Goal: Check status: Check status

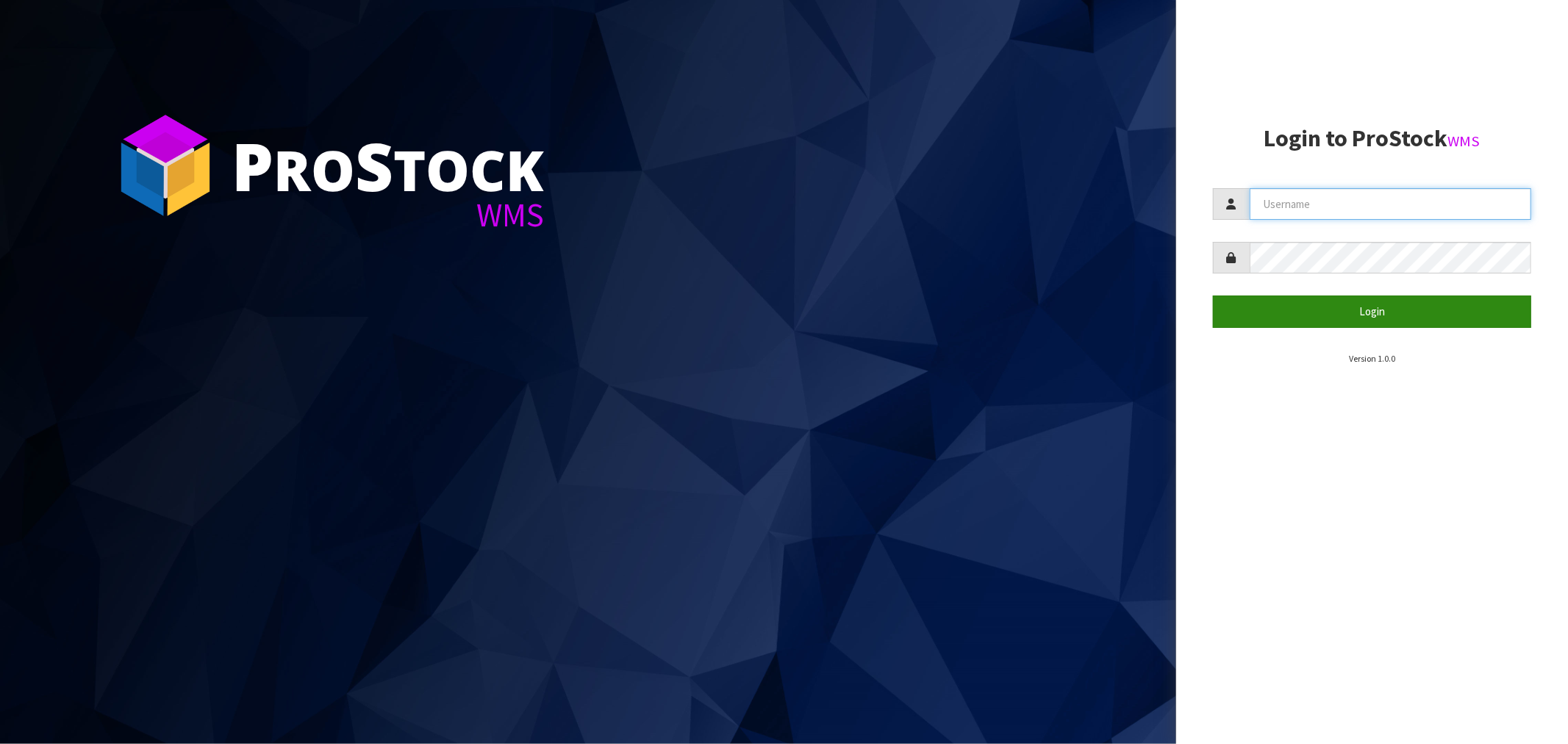
type input "Salehaben@cwl.co.nz"
click at [1378, 310] on button "Login" at bounding box center [1372, 311] width 318 height 32
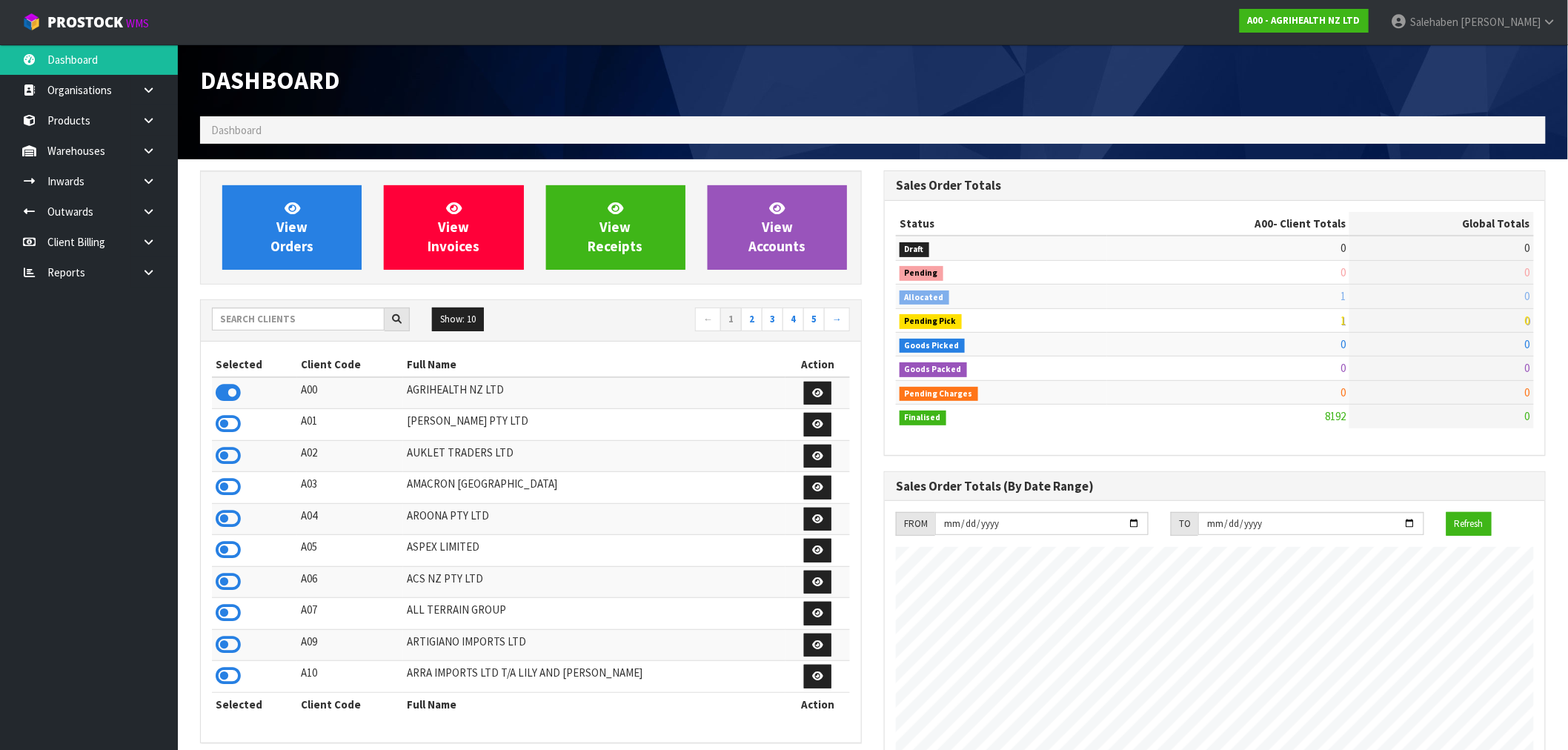
scroll to position [1123, 684]
click at [258, 317] on input "text" at bounding box center [298, 319] width 173 height 23
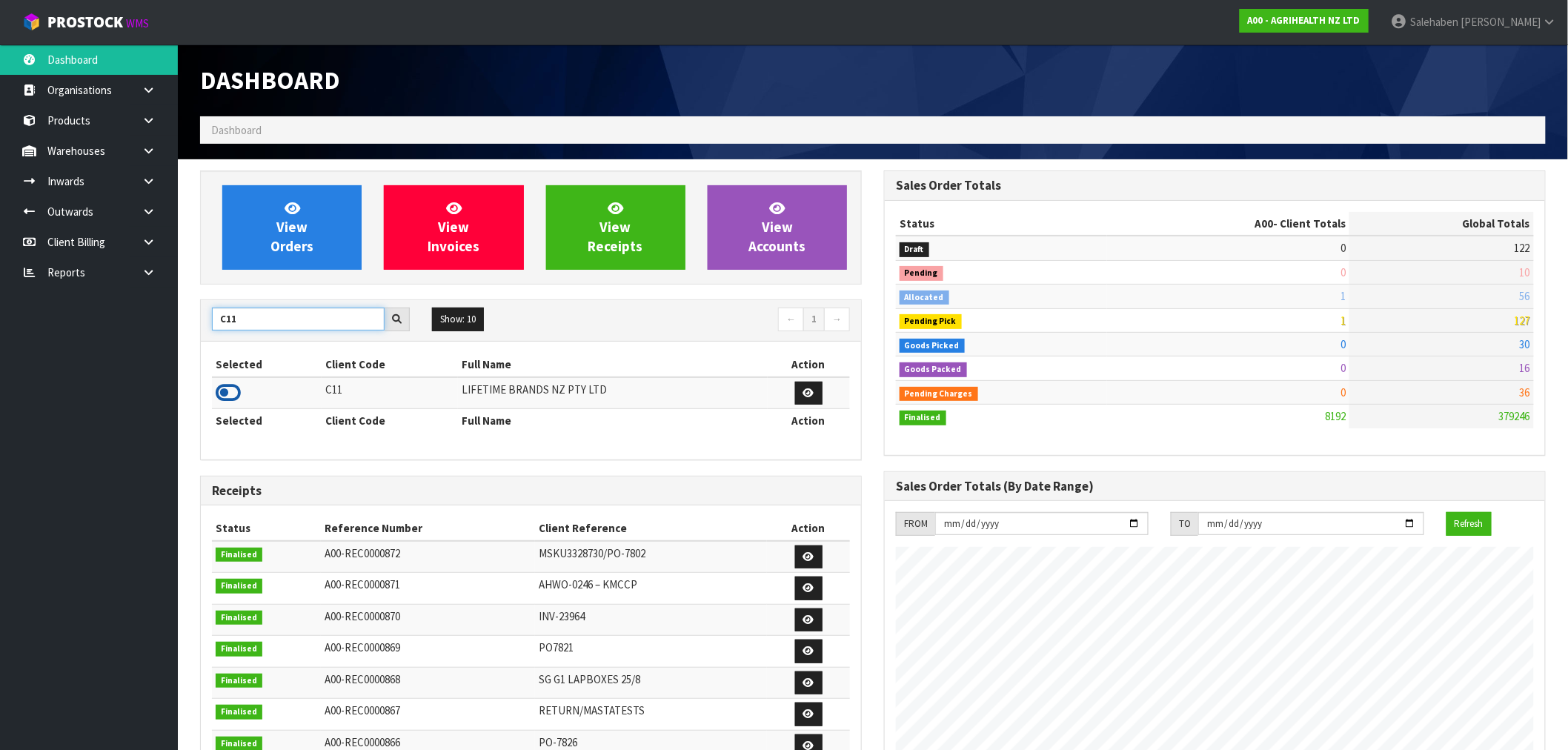
type input "C11"
click at [228, 396] on icon at bounding box center [228, 393] width 25 height 22
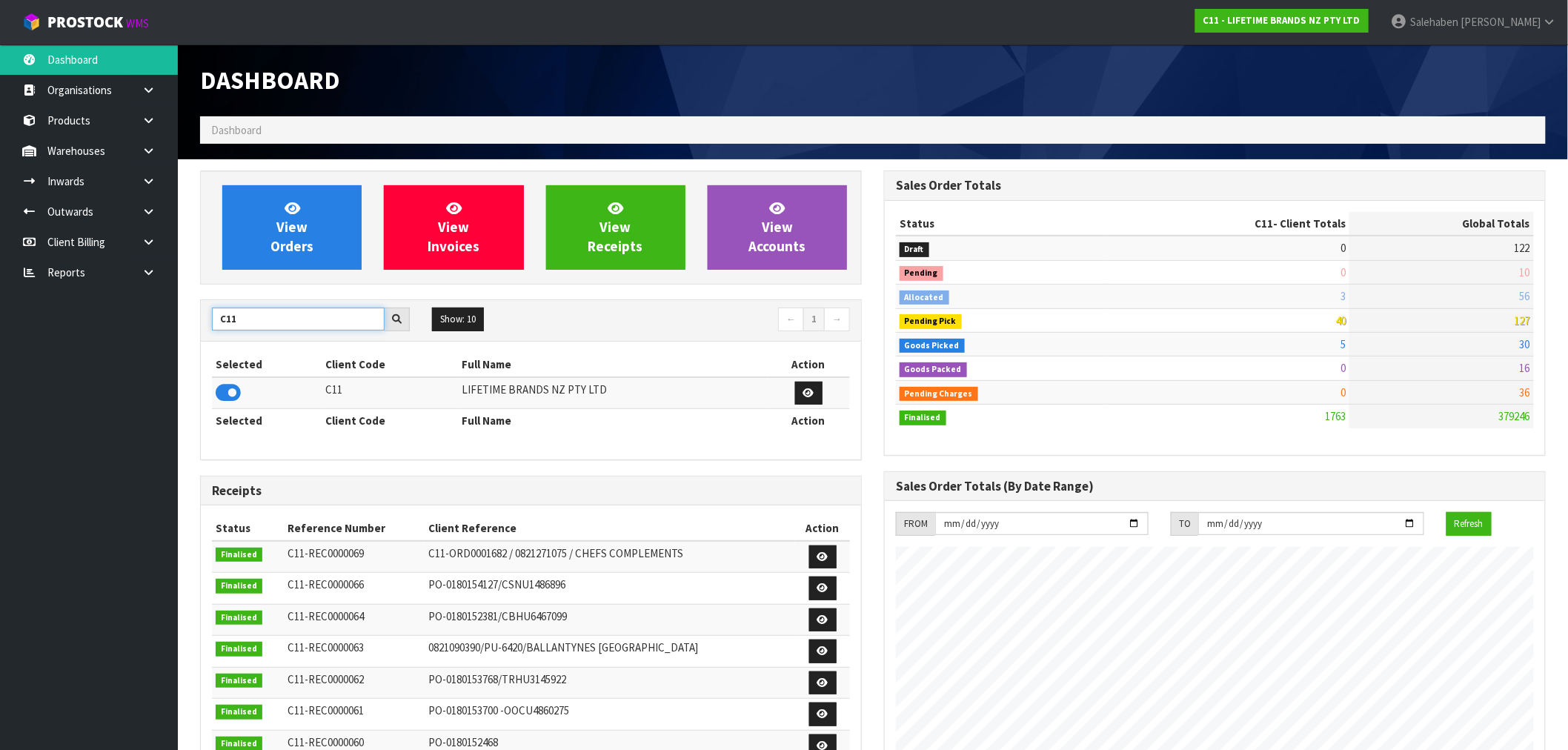
drag, startPoint x: 262, startPoint y: 311, endPoint x: 206, endPoint y: 323, distance: 57.3
click at [206, 323] on div "C11" at bounding box center [311, 320] width 220 height 24
type input "K01"
click at [226, 396] on icon at bounding box center [228, 393] width 25 height 22
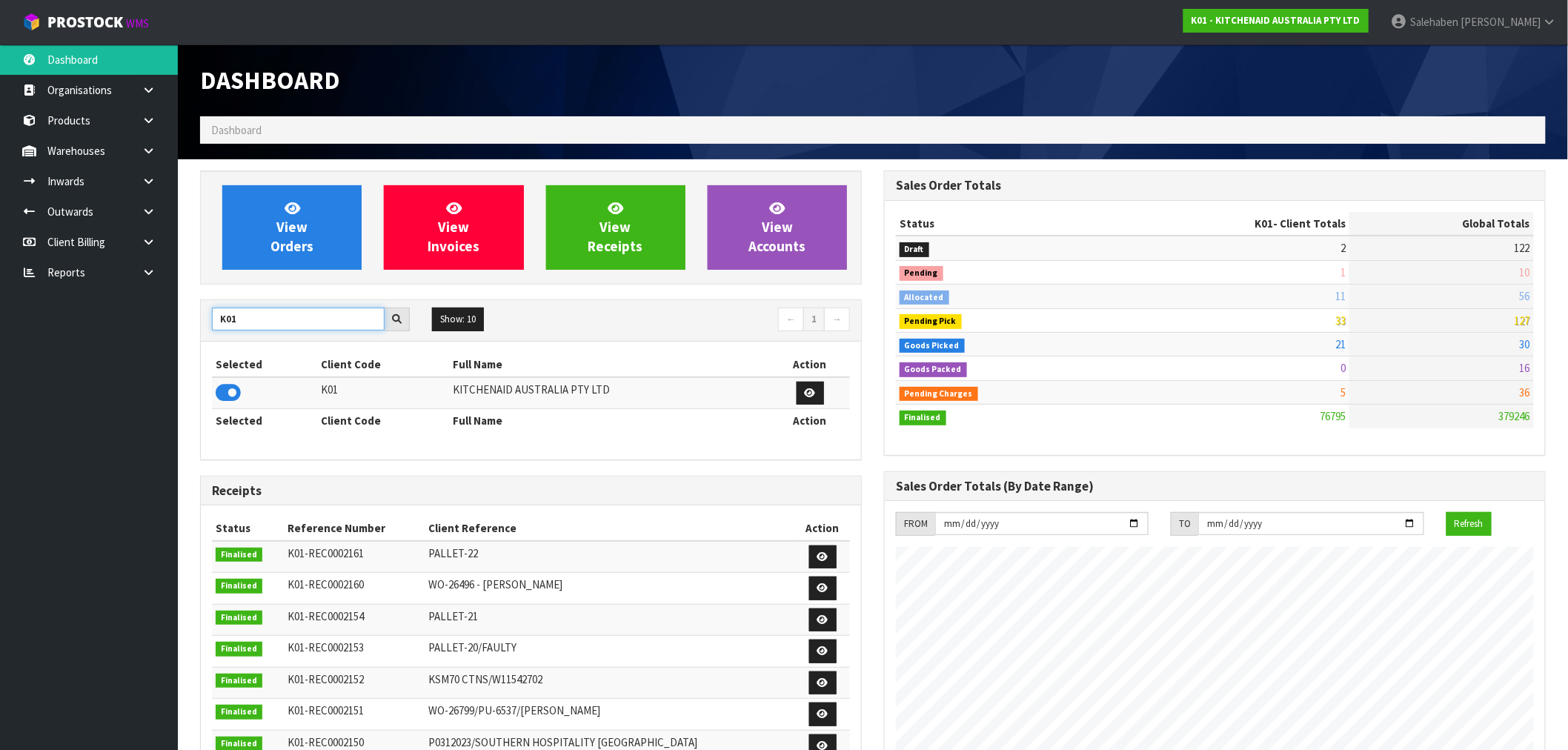
drag, startPoint x: 253, startPoint y: 323, endPoint x: 198, endPoint y: 335, distance: 56.3
click at [198, 335] on div "View Orders View Invoices View Receipts View Accounts K01 Show: 10 5 10 25 50 ←…" at bounding box center [531, 605] width 684 height 868
type input "J02"
click at [224, 396] on icon at bounding box center [228, 393] width 25 height 22
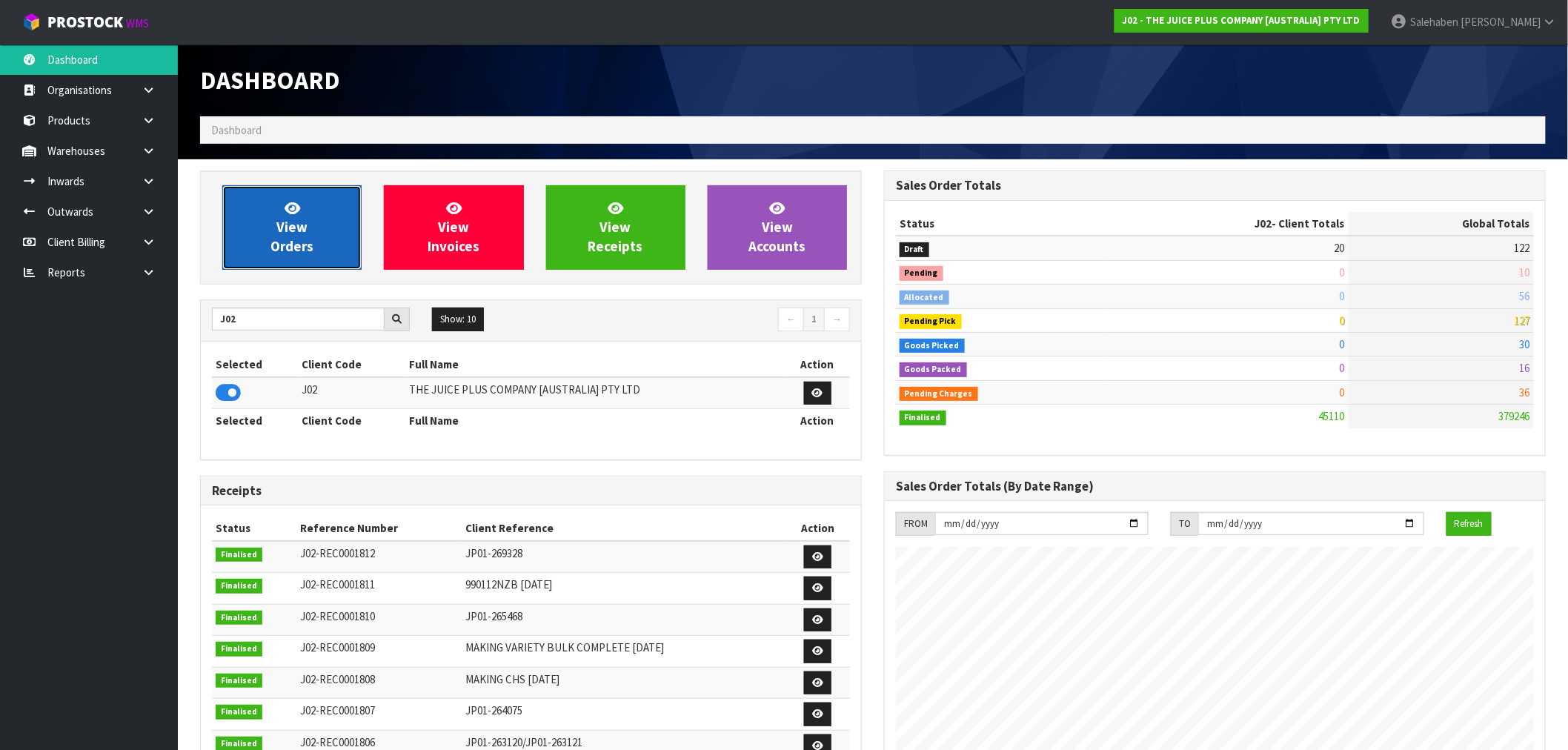
click at [317, 245] on link "View Orders" at bounding box center [292, 228] width 139 height 85
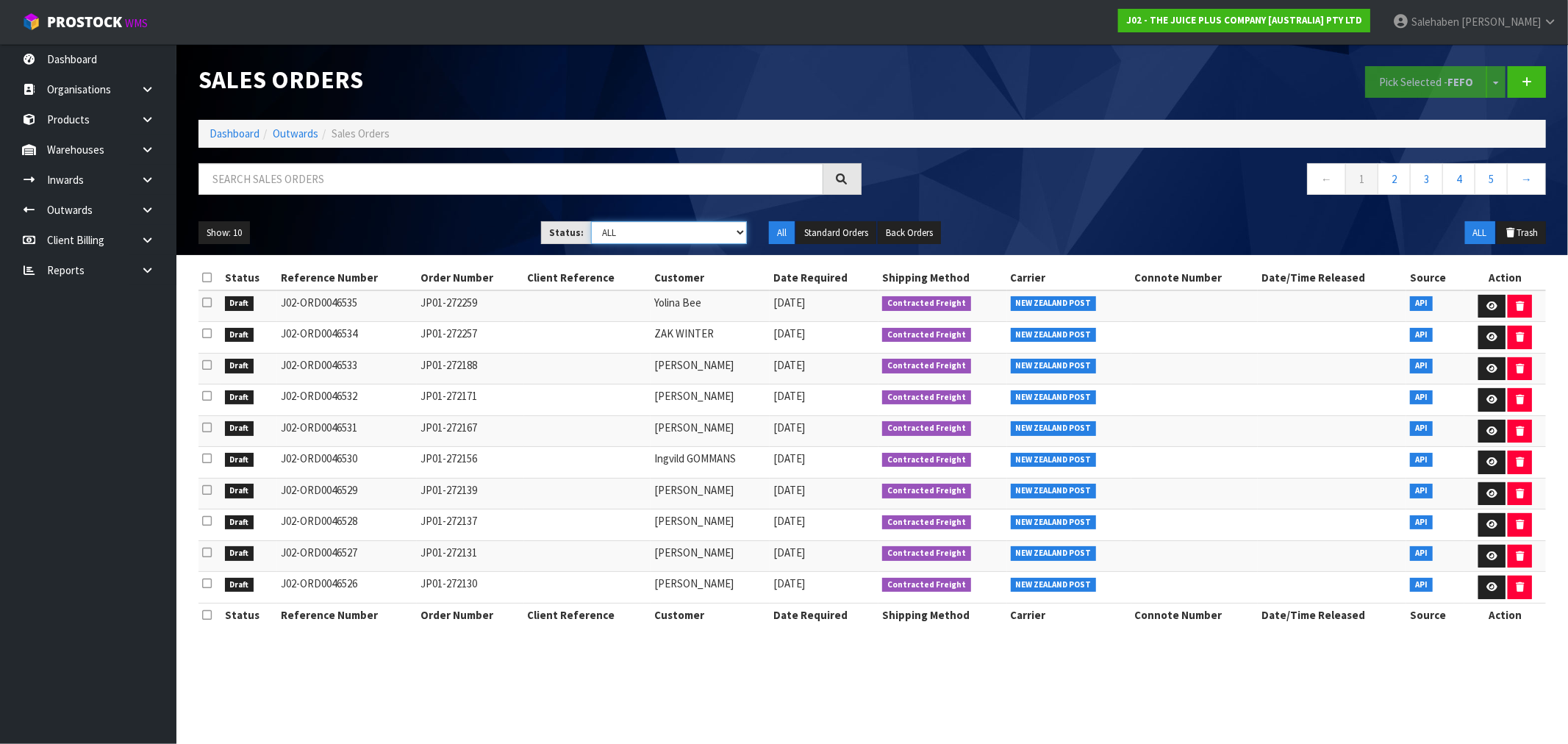
click at [633, 233] on select "Draft Pending Allocated Pending Pick Goods Picked Goods Packed Pending Charges …" at bounding box center [669, 232] width 156 height 23
select select "string:9"
click at [591, 221] on select "Draft Pending Allocated Pending Pick Goods Picked Goods Packed Pending Charges …" at bounding box center [669, 232] width 156 height 23
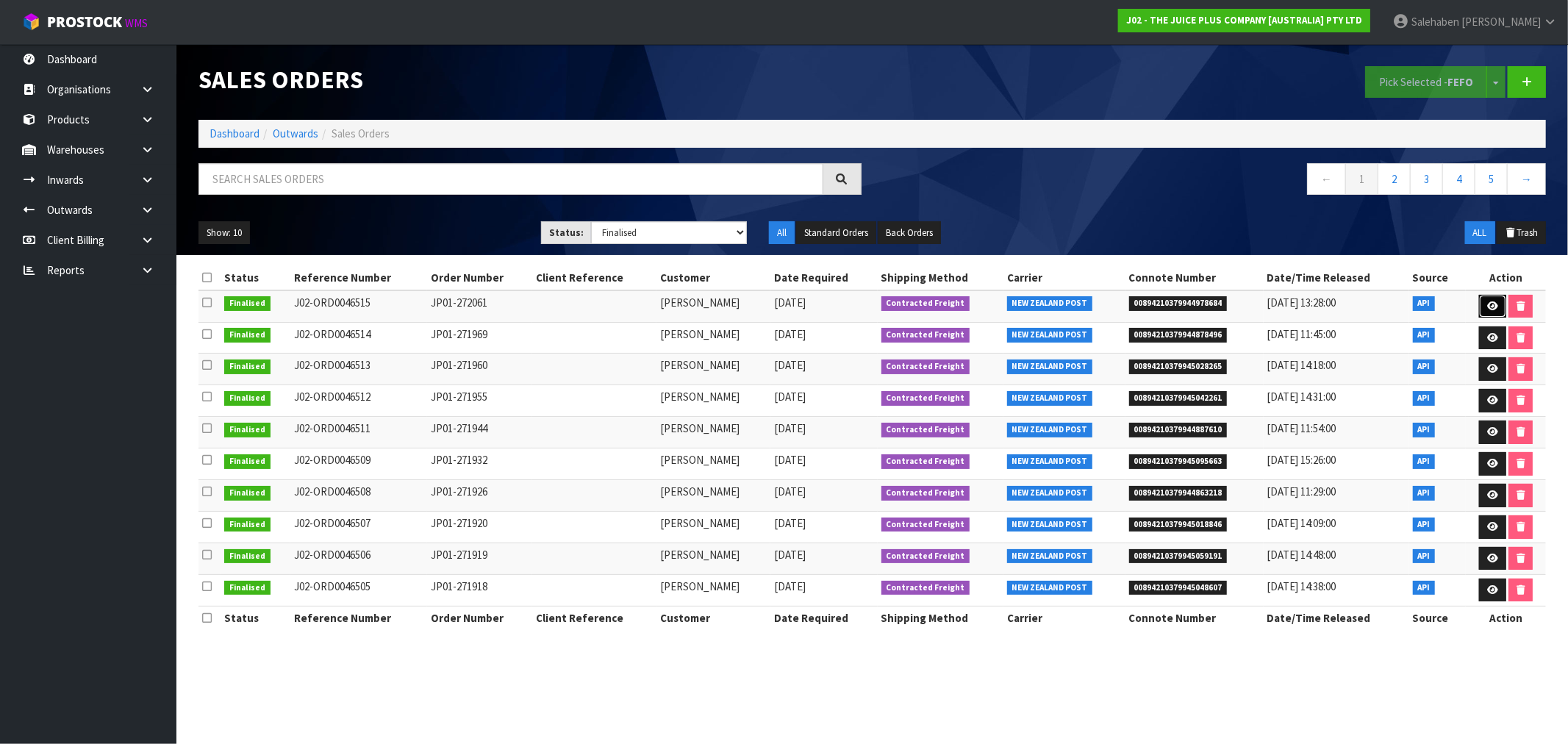
click at [1493, 304] on icon at bounding box center [1492, 306] width 11 height 10
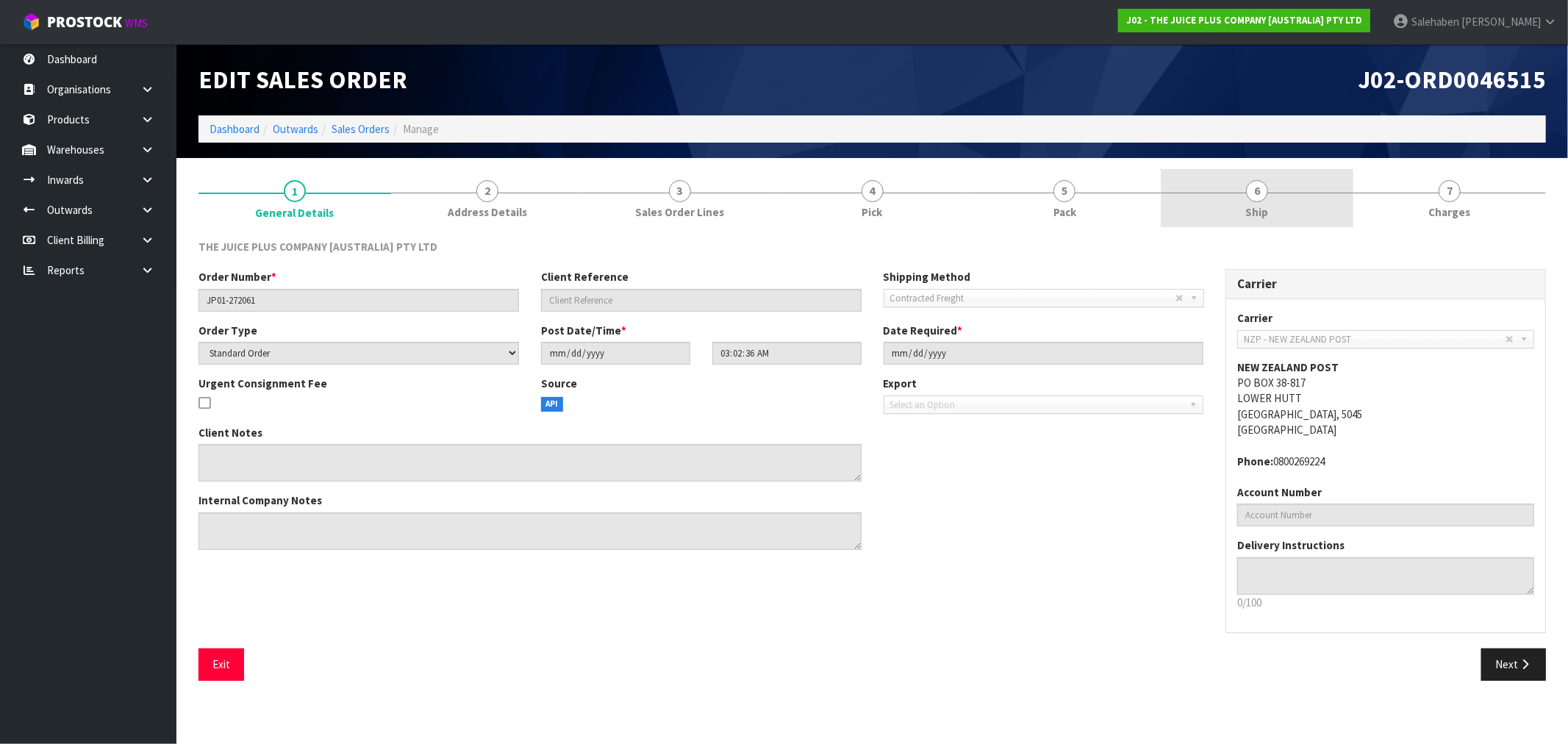
click at [1260, 206] on span "Ship" at bounding box center [1257, 212] width 23 height 16
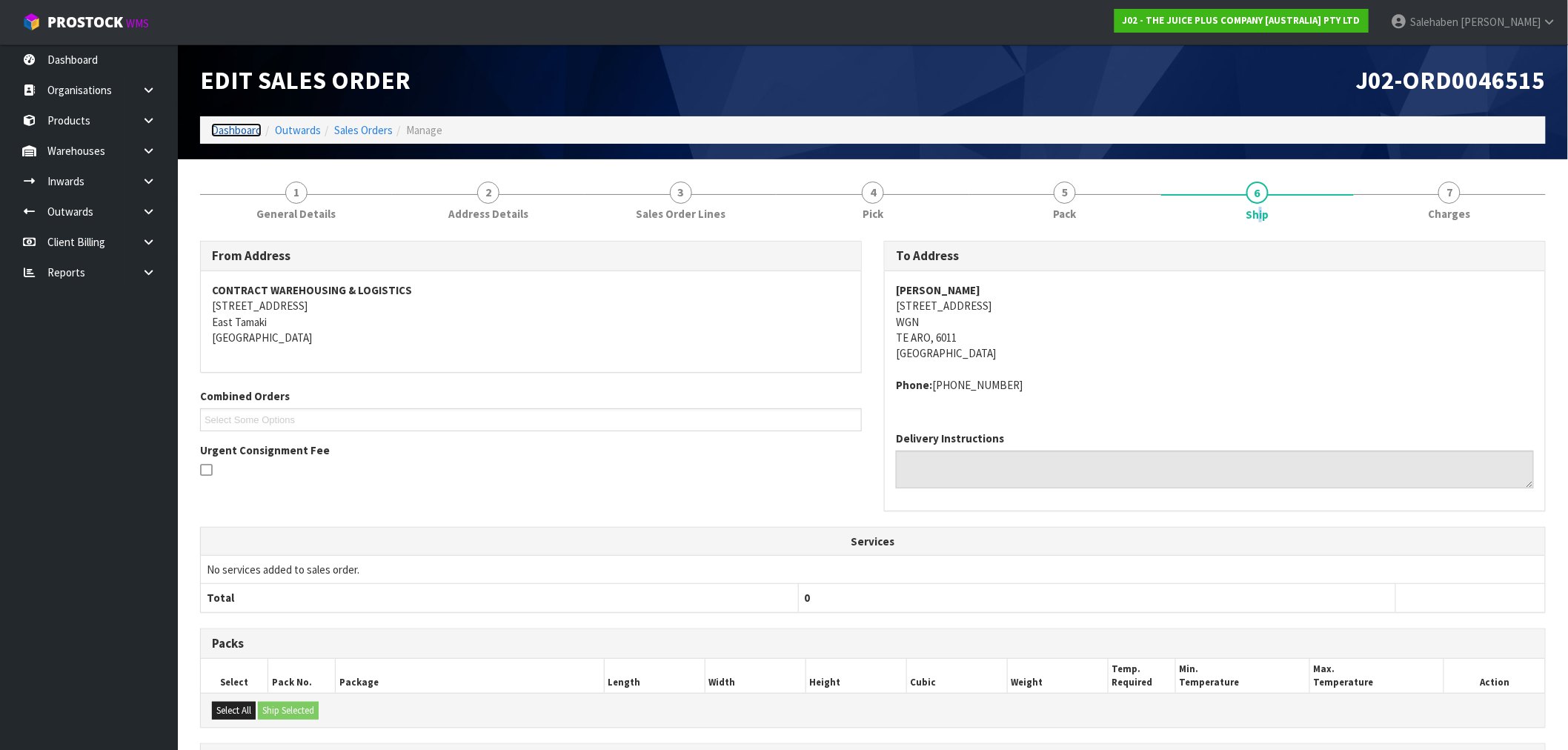
click at [235, 126] on link "Dashboard" at bounding box center [236, 129] width 50 height 14
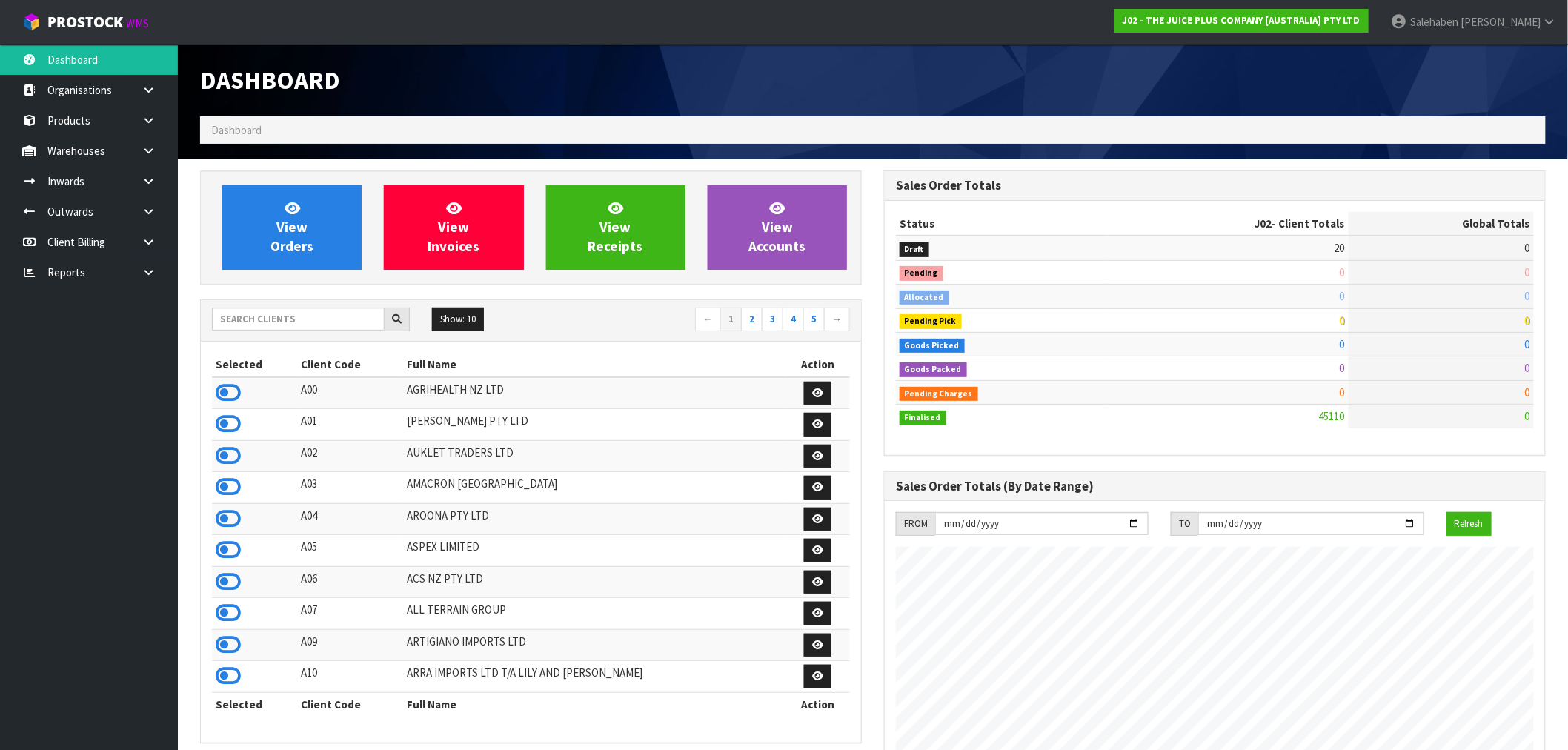
scroll to position [1123, 684]
